Goal: Transaction & Acquisition: Purchase product/service

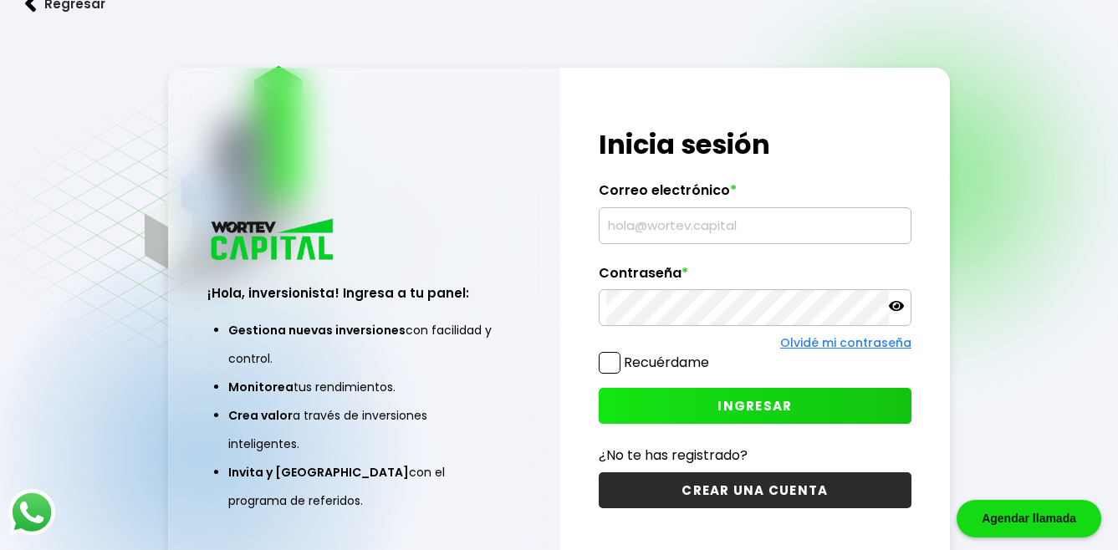
type input "[EMAIL_ADDRESS][DOMAIN_NAME]"
click at [608, 362] on span at bounding box center [610, 363] width 22 height 22
click at [713, 355] on input "Recuérdame" at bounding box center [713, 355] width 0 height 0
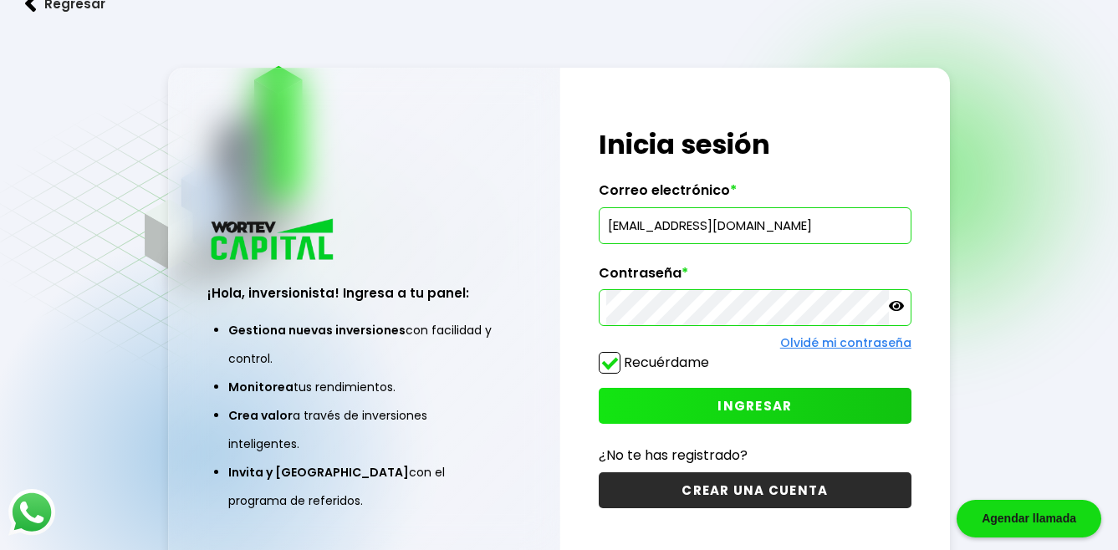
click at [743, 405] on span "INGRESAR" at bounding box center [755, 406] width 74 height 18
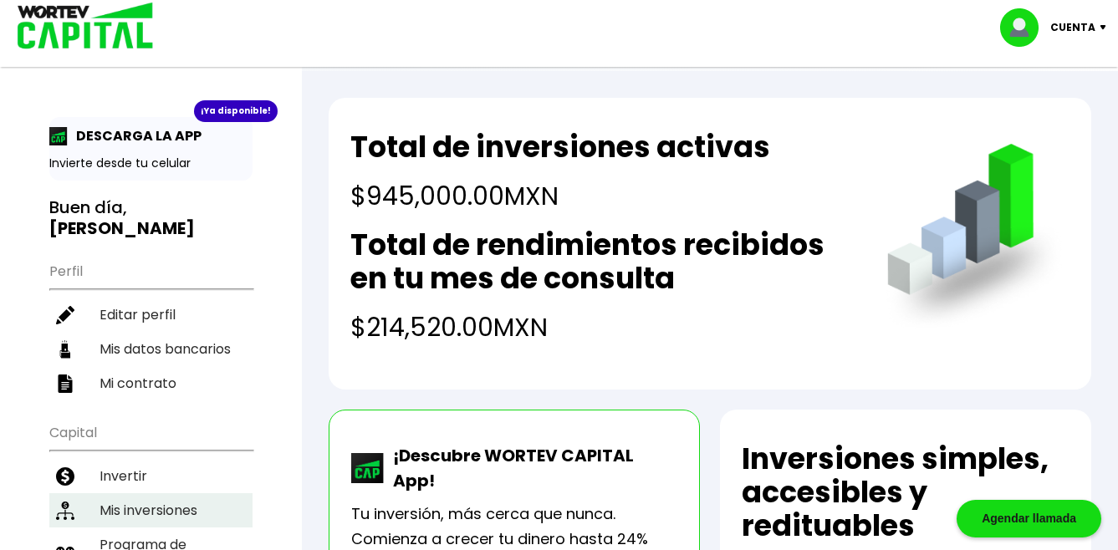
click at [182, 493] on li "Mis inversiones" at bounding box center [150, 510] width 203 height 34
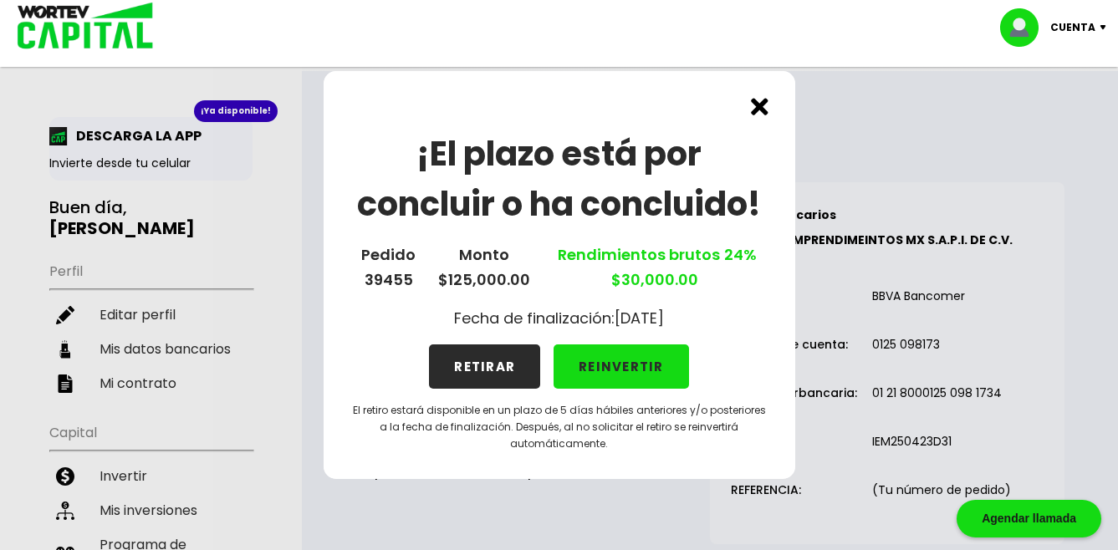
click at [624, 368] on button "REINVERTIR" at bounding box center [622, 367] width 136 height 44
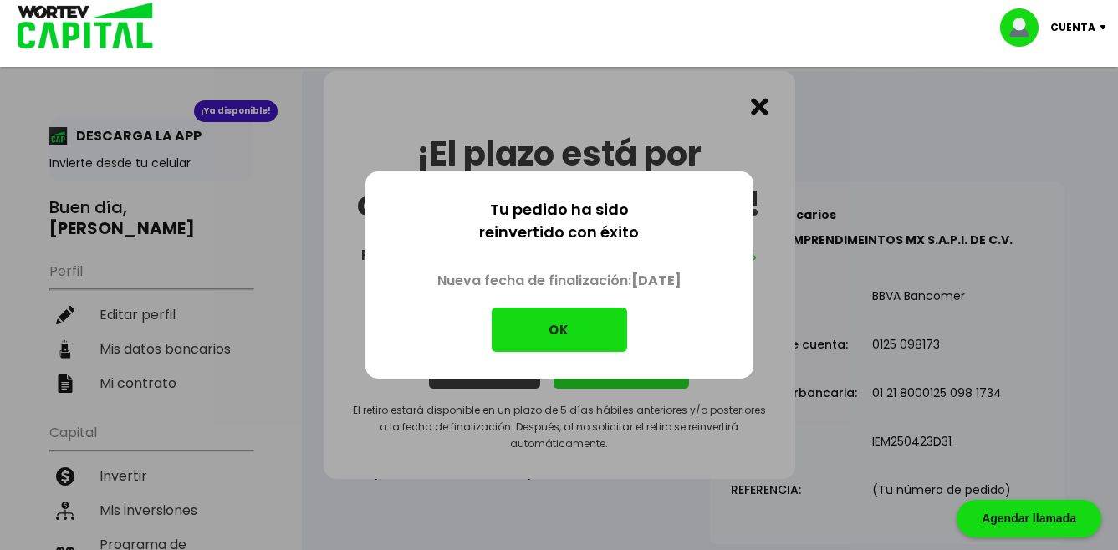
click at [560, 325] on button "OK" at bounding box center [560, 330] width 136 height 44
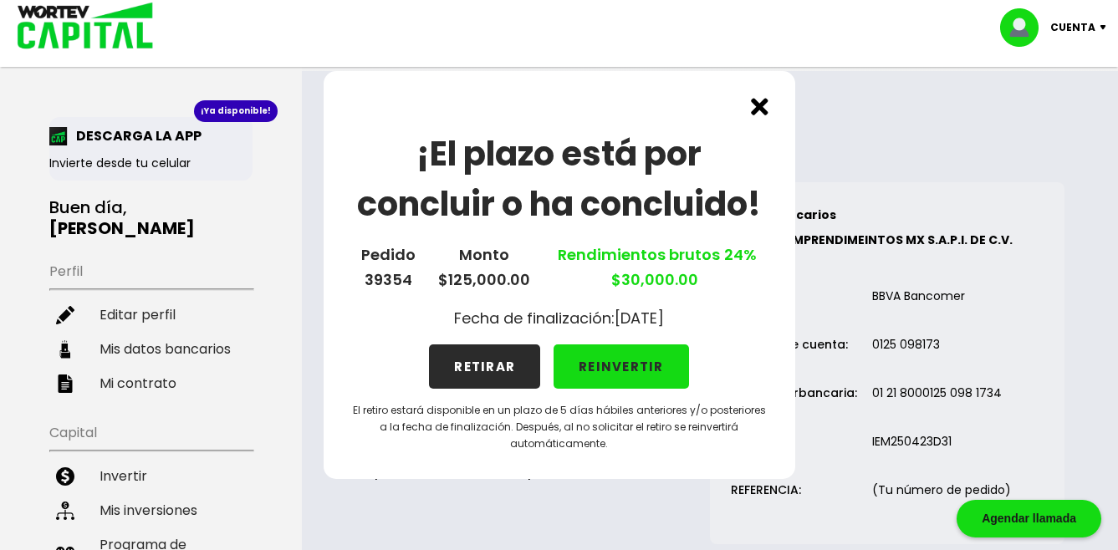
click at [484, 366] on button "RETIRAR" at bounding box center [484, 367] width 111 height 44
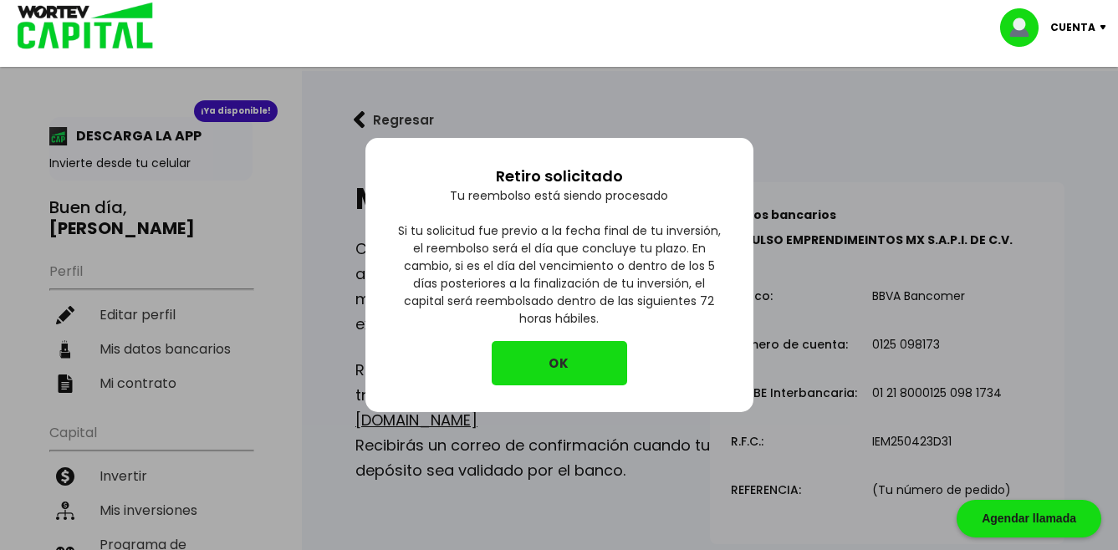
click at [567, 361] on button "OK" at bounding box center [560, 363] width 136 height 44
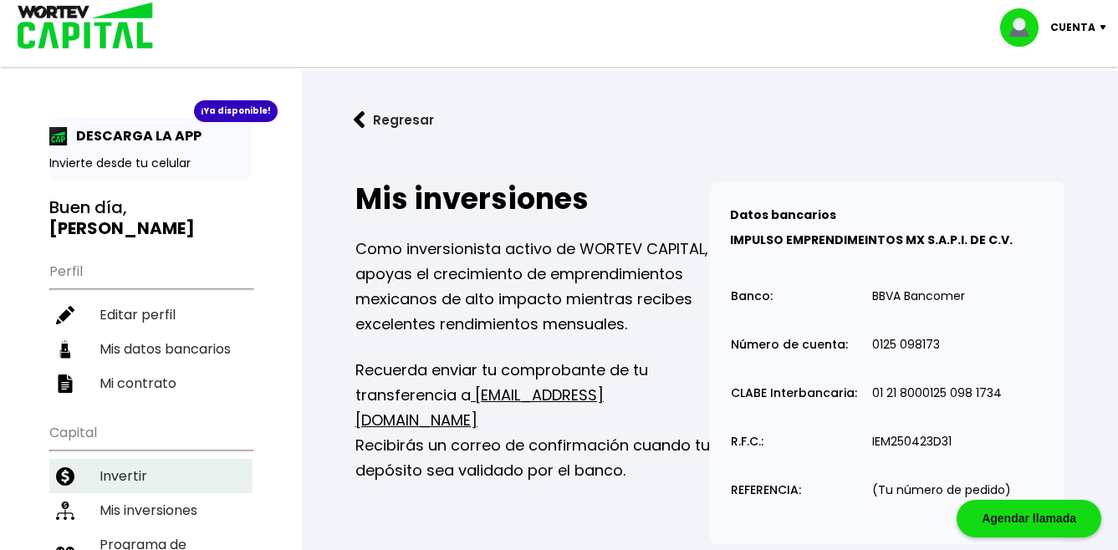
click at [120, 459] on li "Invertir" at bounding box center [150, 476] width 203 height 34
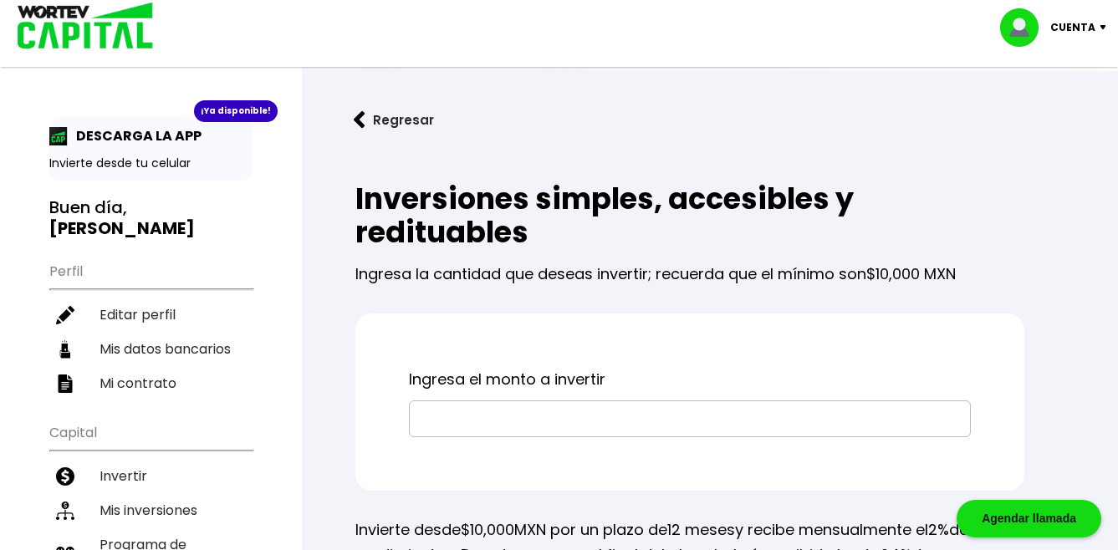
click at [554, 417] on input "text" at bounding box center [690, 418] width 547 height 35
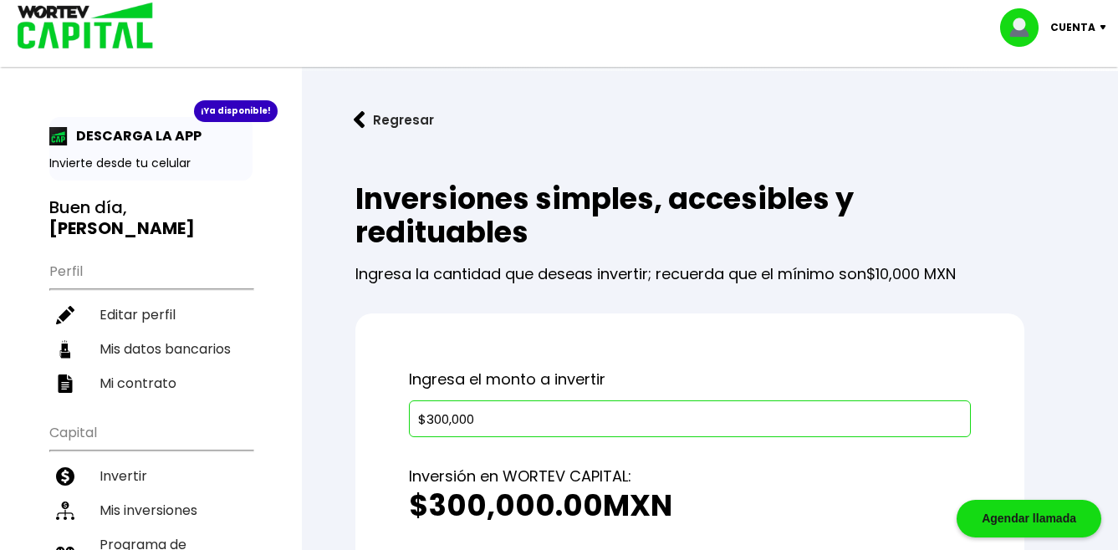
click at [724, 320] on div "Ingresa el monto a invertir $300,000 Inversión en WORTEV CAPITAL: $300,000.00 M…" at bounding box center [689, 530] width 669 height 432
click at [541, 416] on input "$300,000" at bounding box center [690, 418] width 547 height 35
type input "$300,000.00"
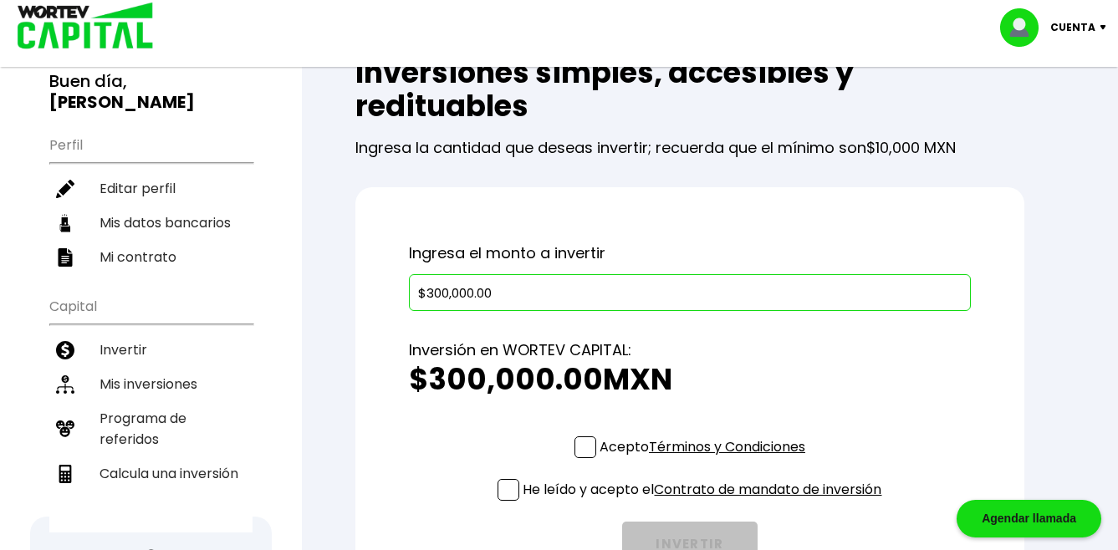
scroll to position [167, 0]
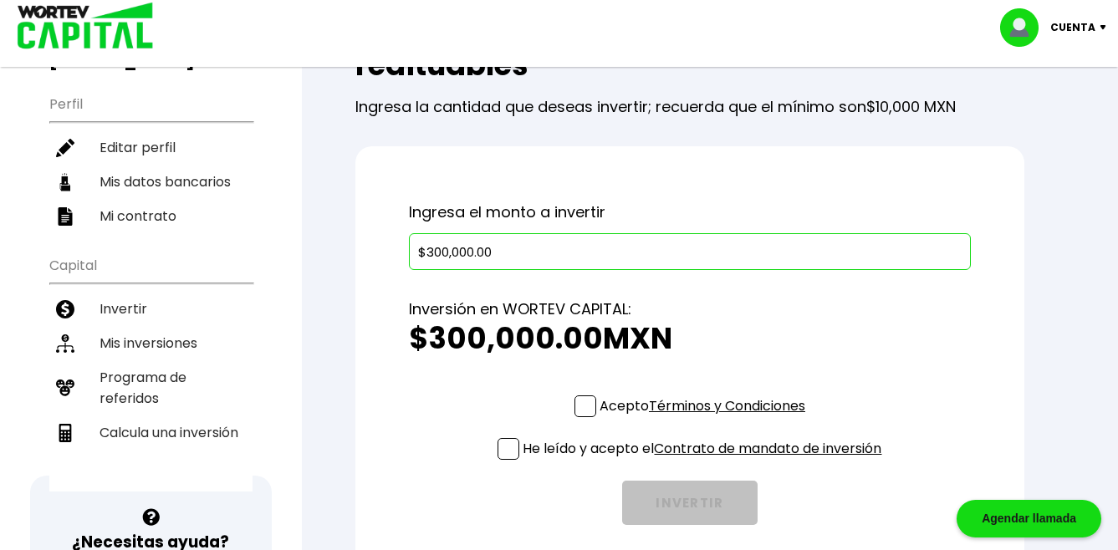
click at [584, 406] on span at bounding box center [586, 407] width 22 height 22
click at [706, 419] on input "Acepto Términos y Condiciones" at bounding box center [706, 419] width 0 height 0
click at [503, 447] on span at bounding box center [509, 449] width 22 height 22
click at [706, 462] on input "He leído y acepto el Contrato de mandato de inversión" at bounding box center [706, 462] width 0 height 0
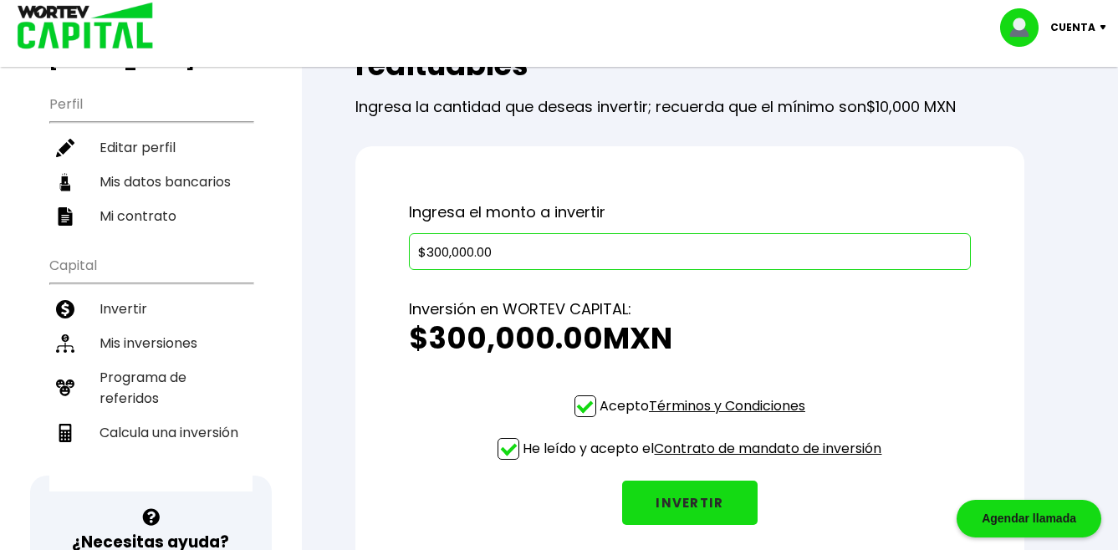
click at [898, 330] on h2 "$300,000.00 MXN" at bounding box center [690, 338] width 562 height 33
click at [688, 501] on button "INVERTIR" at bounding box center [690, 503] width 136 height 44
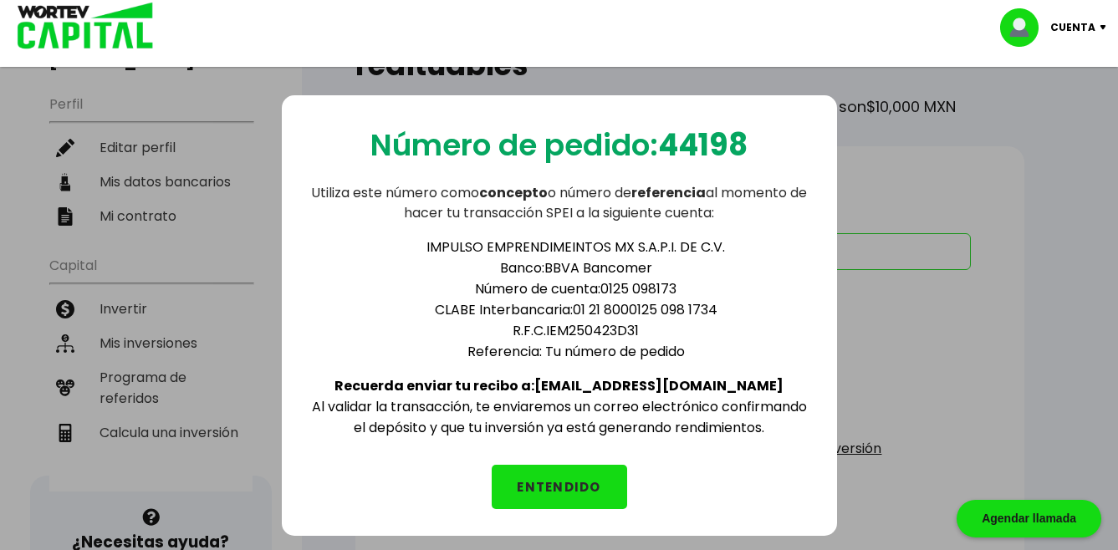
click at [565, 484] on button "ENTENDIDO" at bounding box center [560, 487] width 136 height 44
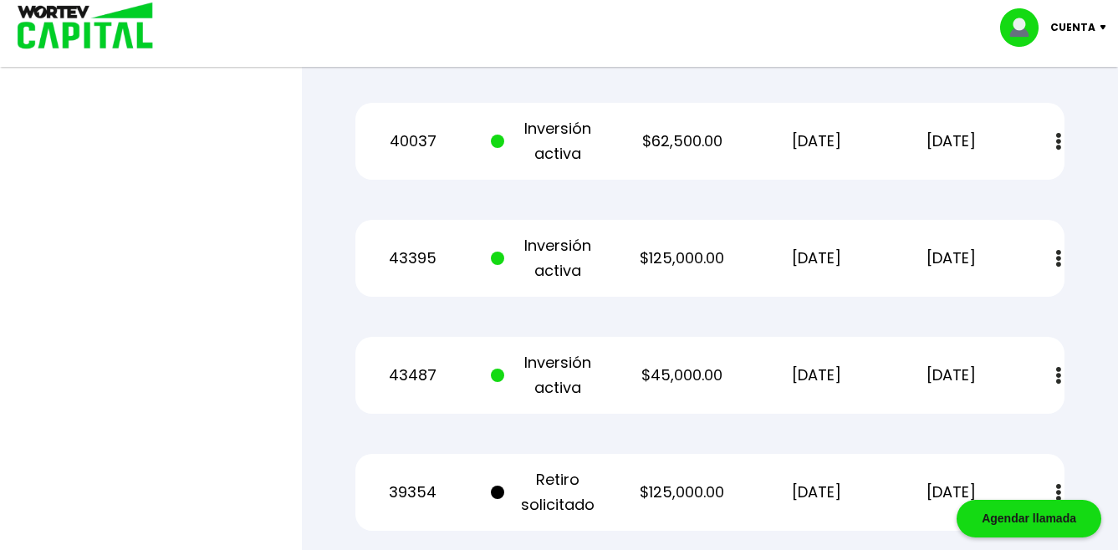
scroll to position [1422, 0]
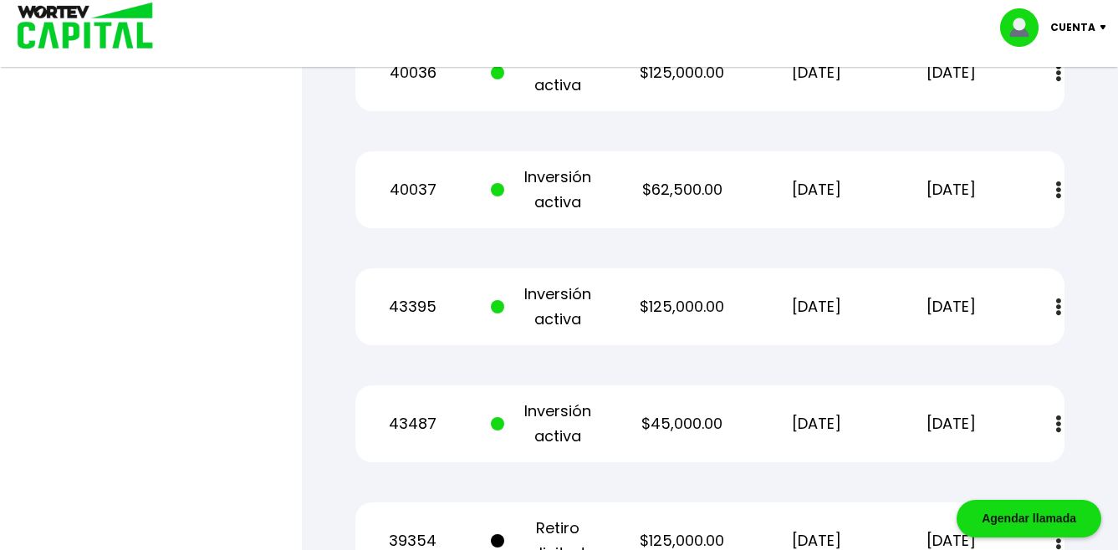
click at [1057, 299] on img at bounding box center [1058, 308] width 5 height 18
click at [243, 187] on div at bounding box center [559, 275] width 1118 height 550
click at [1054, 289] on button at bounding box center [1058, 307] width 23 height 36
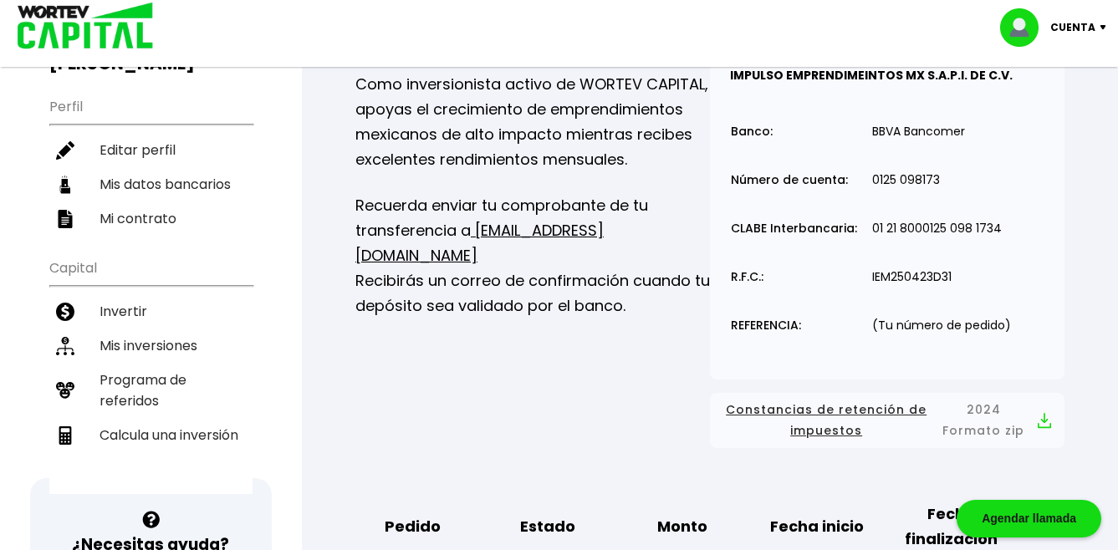
scroll to position [0, 0]
